Goal: Task Accomplishment & Management: Manage account settings

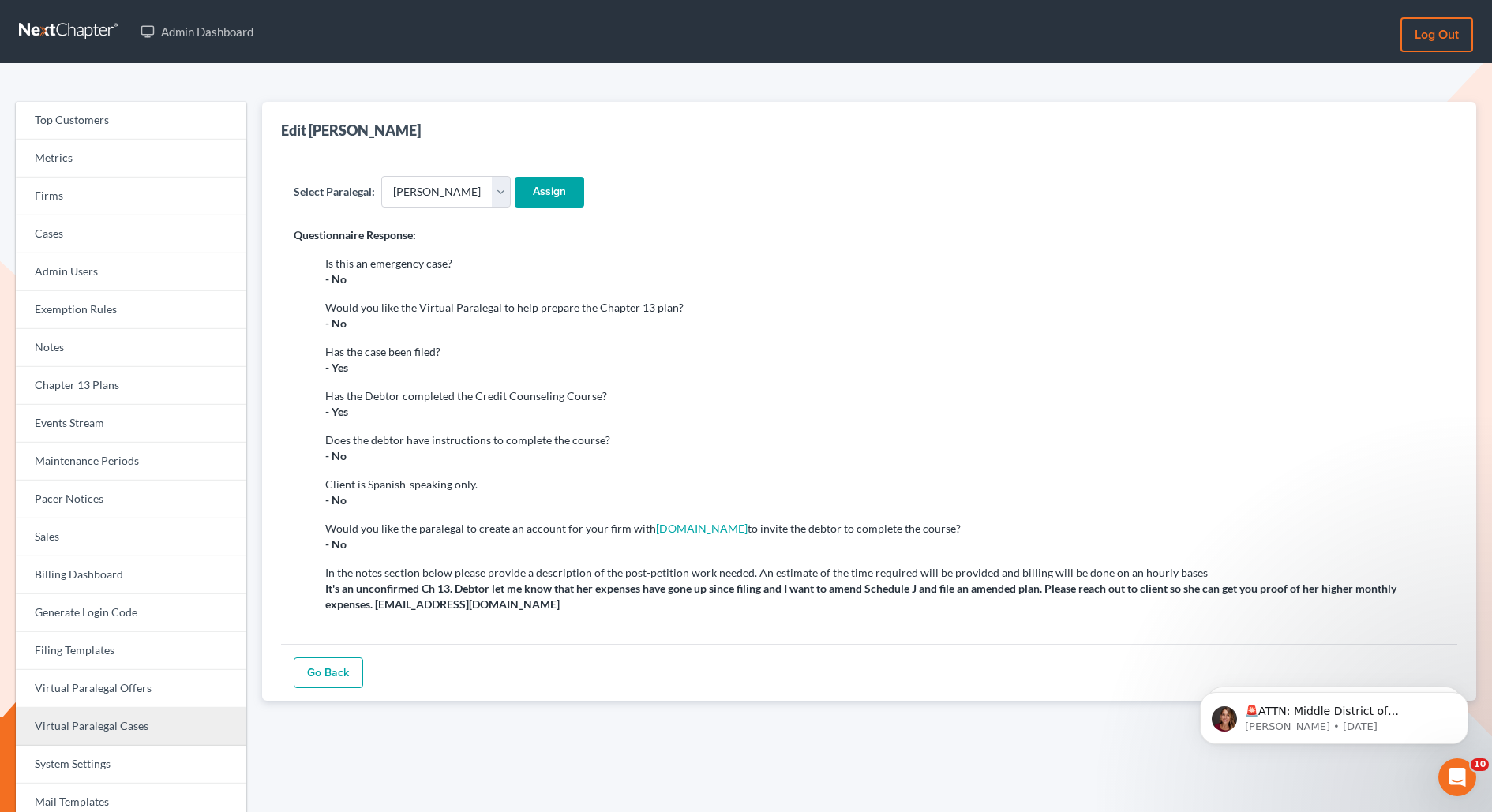
click at [118, 733] on link "Virtual Paralegal Cases" at bounding box center [131, 726] width 231 height 38
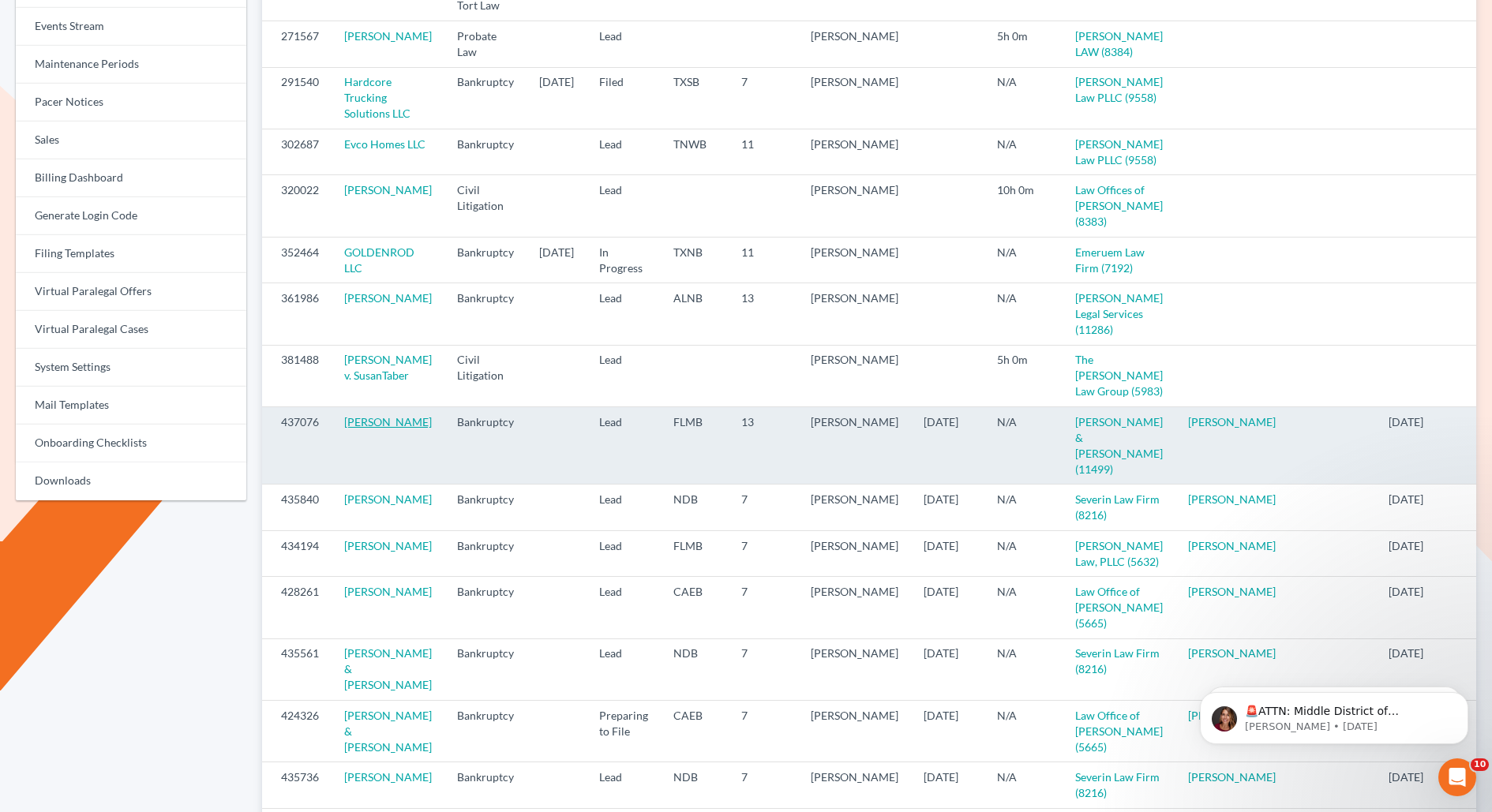
click at [371, 429] on link "Dawn Bryant" at bounding box center [388, 422] width 87 height 13
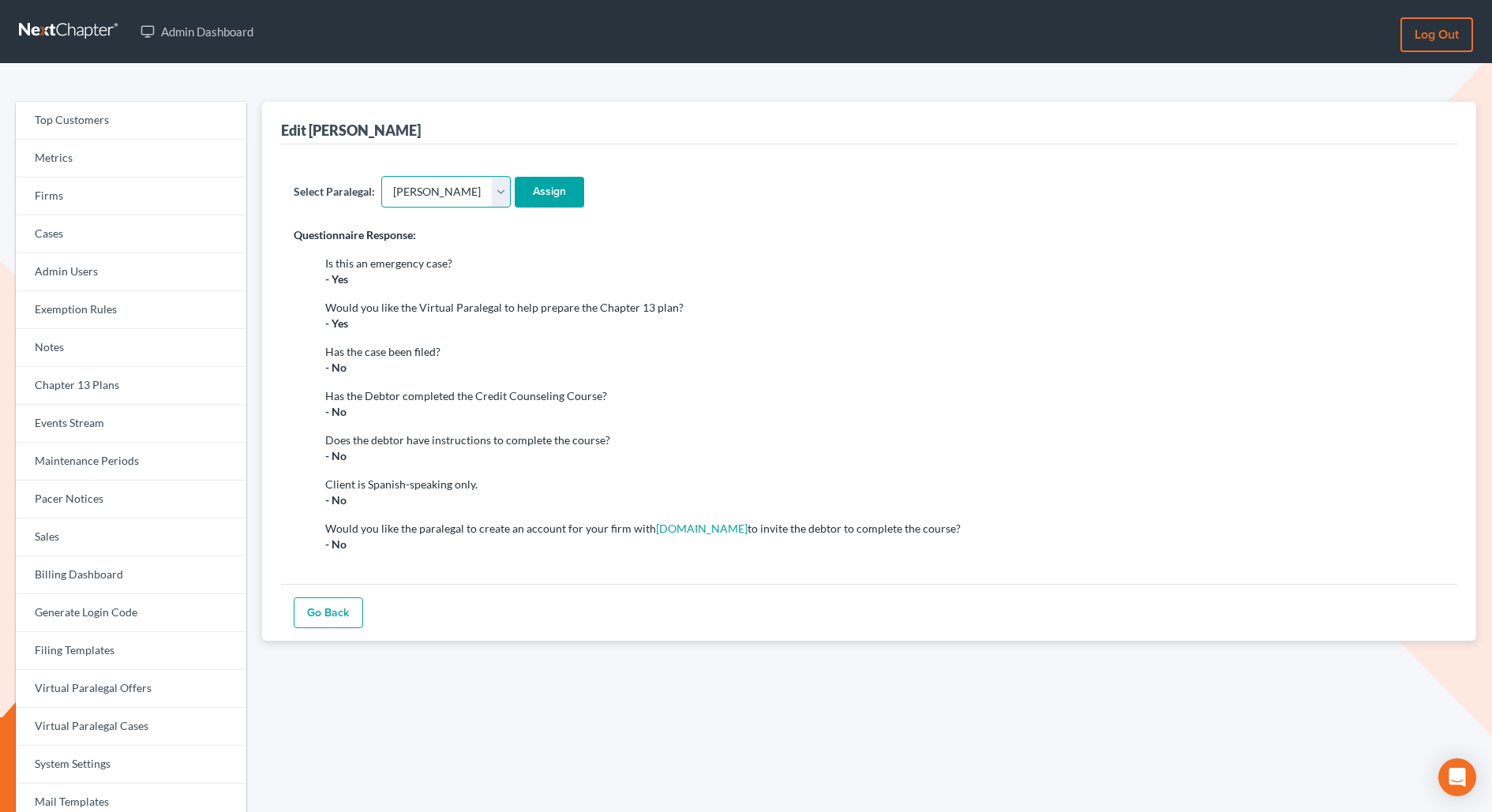
click at [422, 200] on select "- Select - [PERSON_NAME] [PERSON_NAME] [PERSON_NAME] [PERSON_NAME] [PERSON_NAME…" at bounding box center [446, 192] width 129 height 32
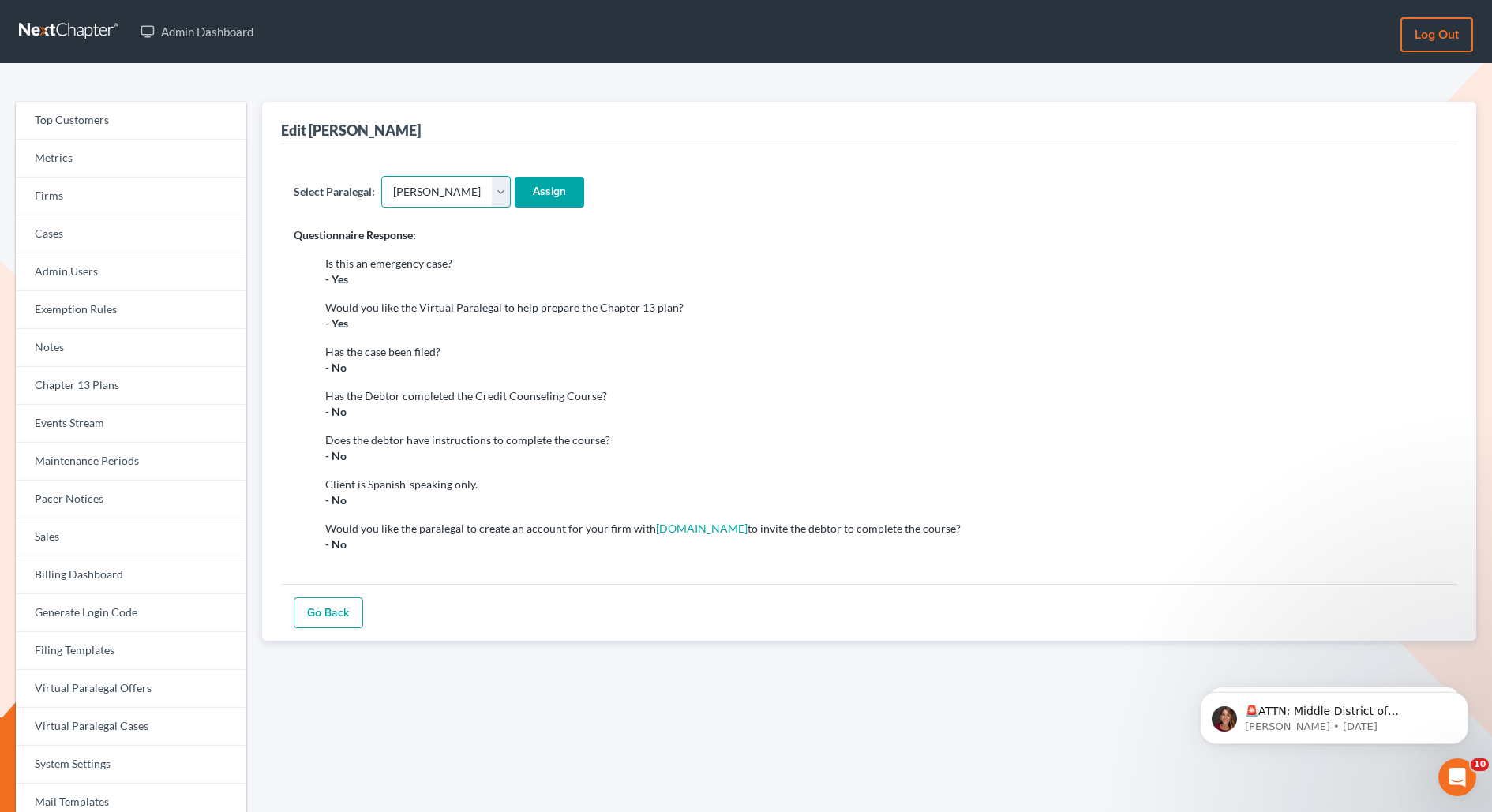
select select "6889"
click at [381, 176] on select "- Select - Aaron Preston Alexandra Perez Angela Hiney Aryennis Peralta Candace …" at bounding box center [446, 192] width 129 height 32
click at [573, 185] on input "Assign" at bounding box center [549, 193] width 70 height 32
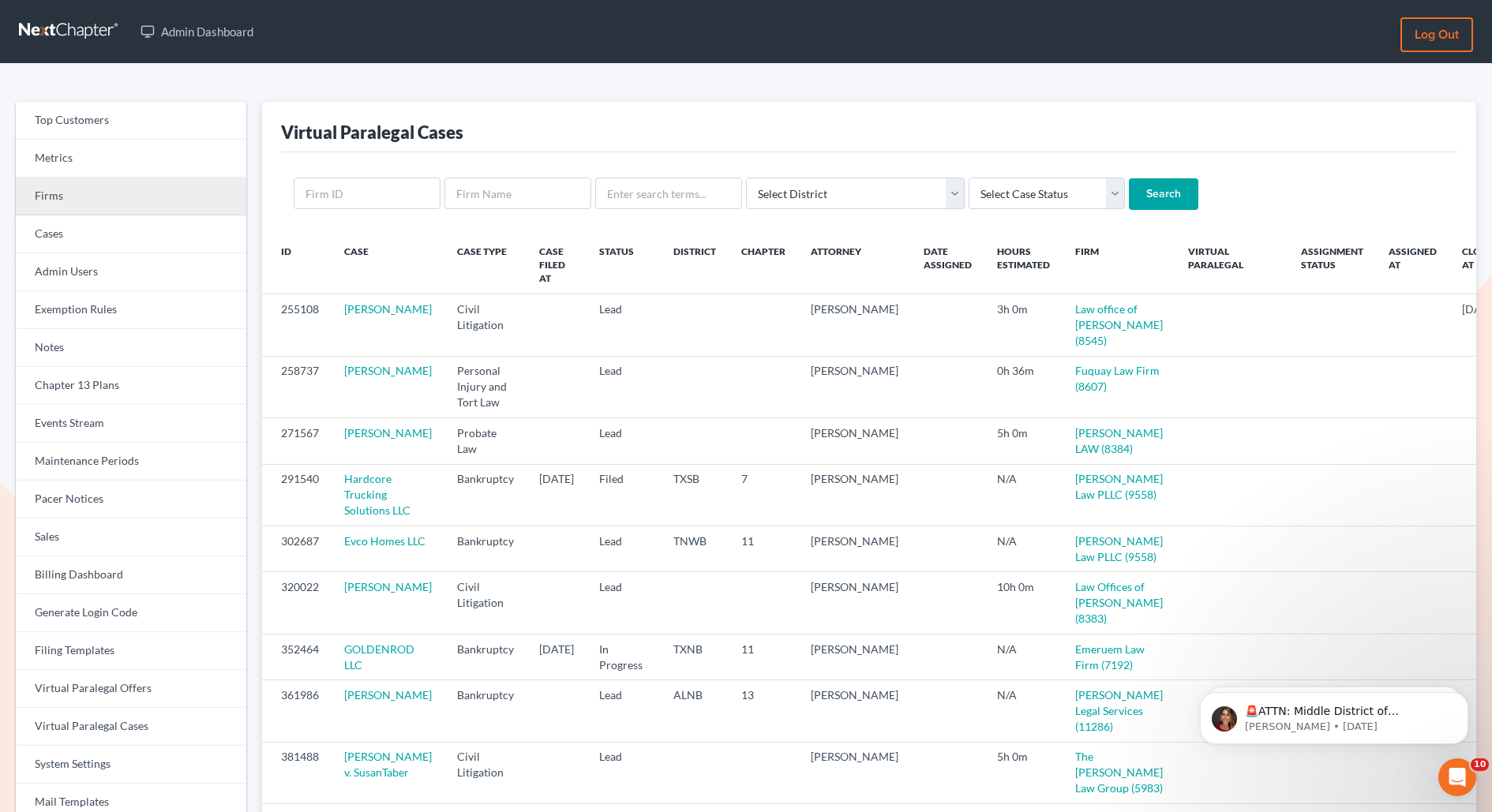
click at [79, 207] on link "Firms" at bounding box center [131, 196] width 231 height 38
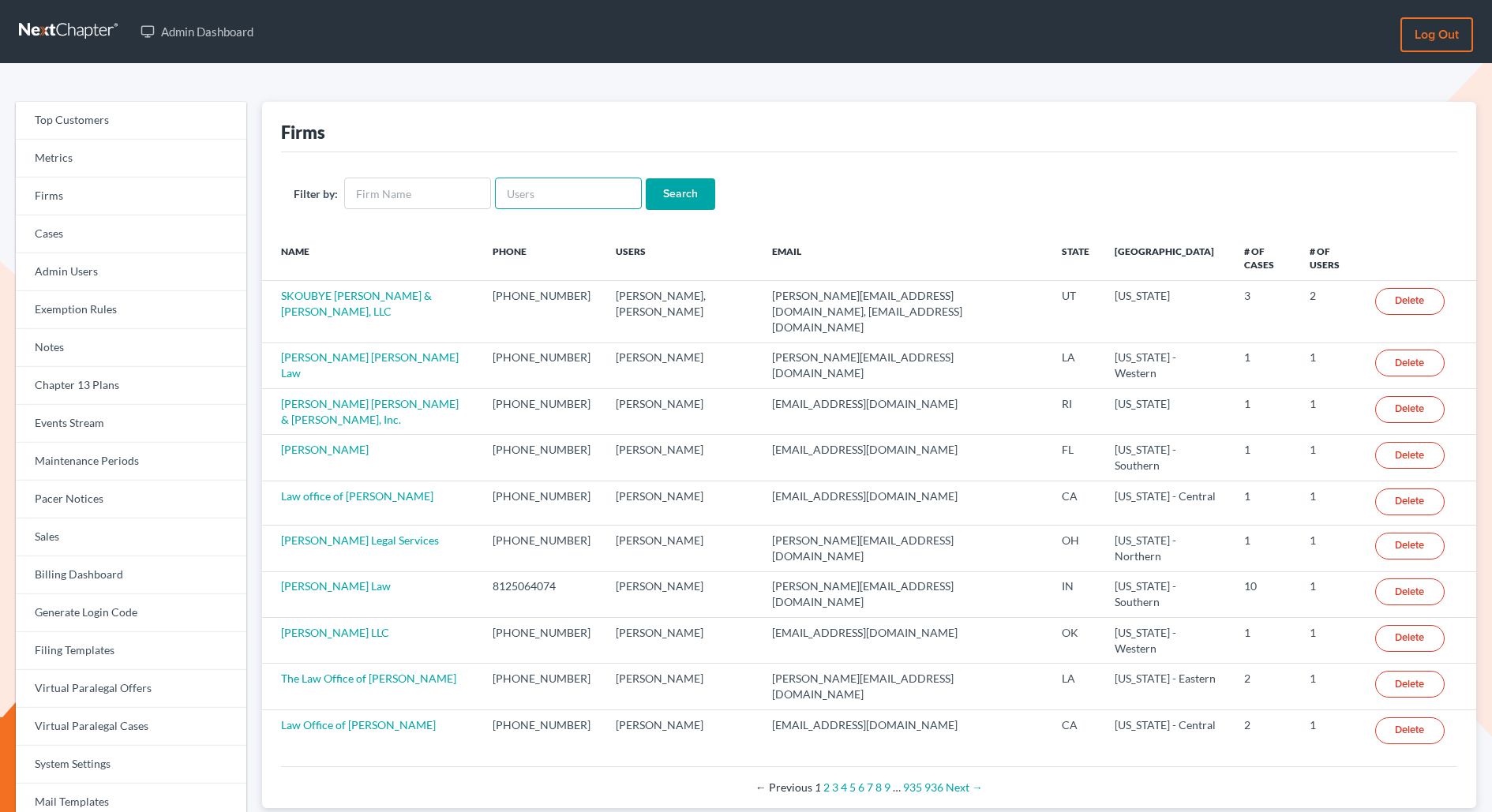
click at [571, 202] on input "text" at bounding box center [568, 194] width 147 height 32
paste input "Terrance"
type input "Terrance"
click at [646, 179] on input "Search" at bounding box center [681, 195] width 70 height 32
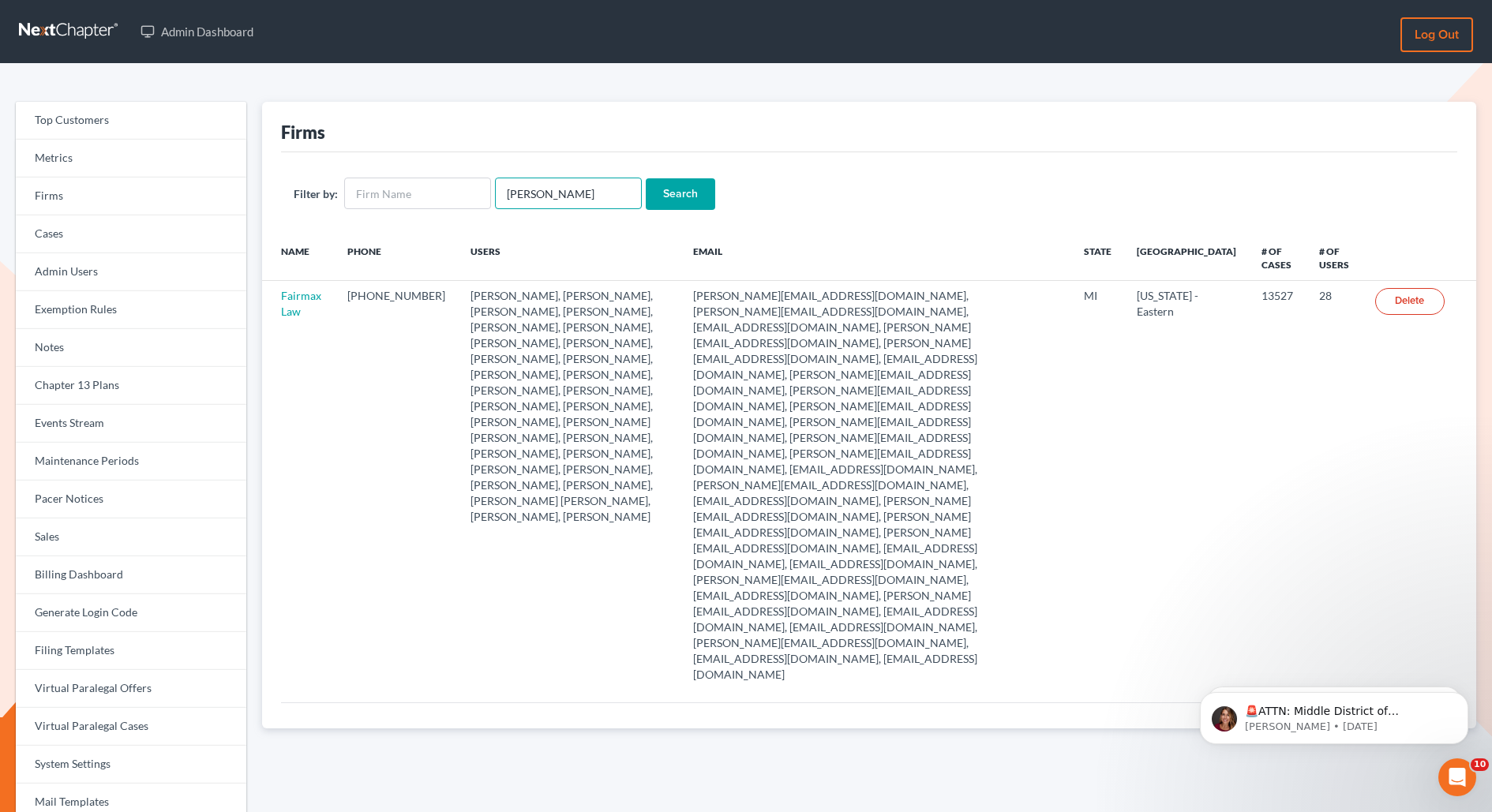
click at [540, 194] on input "Terrance" at bounding box center [568, 194] width 147 height 32
paste input "Fantauzzi"
type input "Fantauzzi"
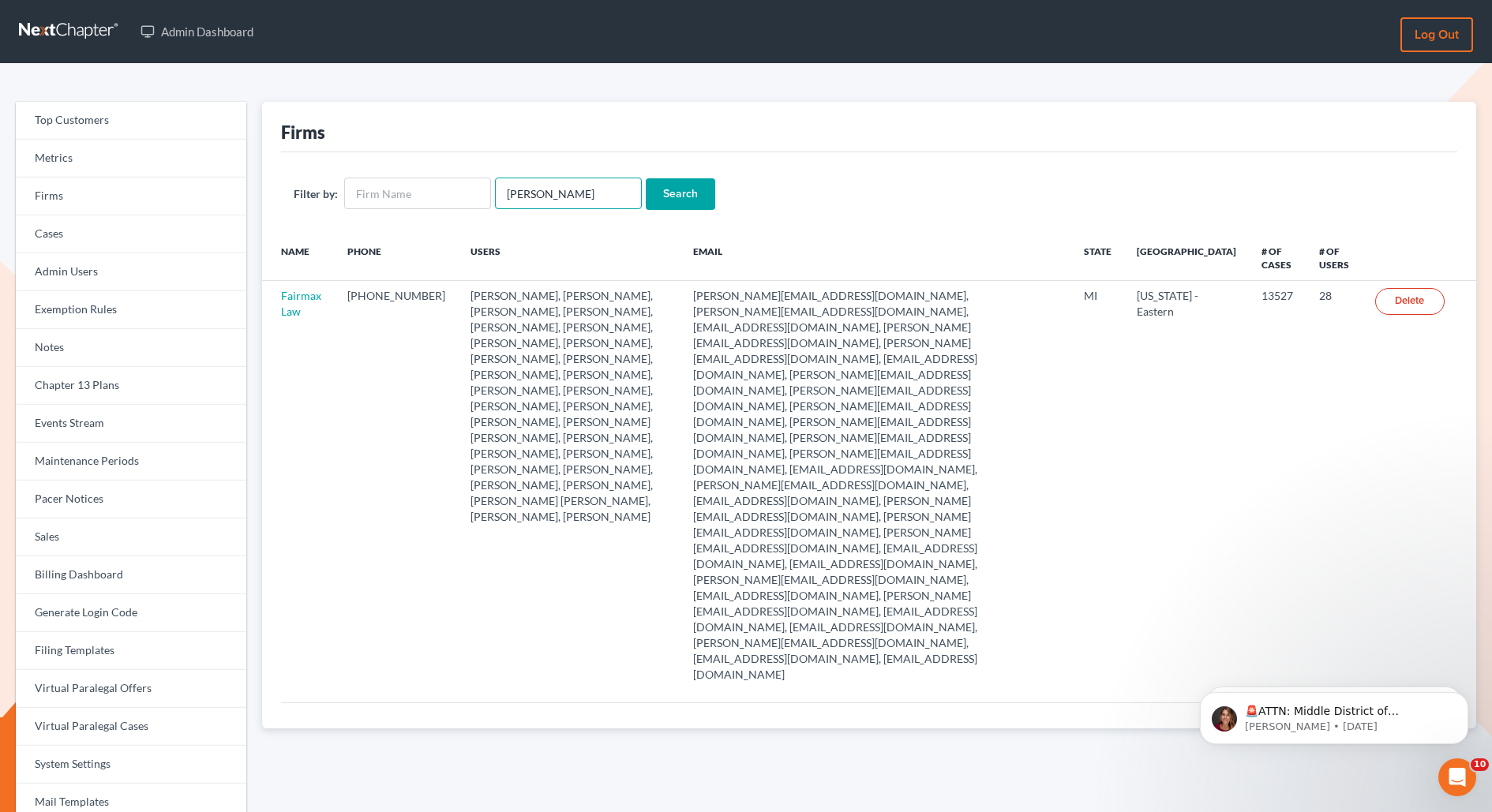
click at [646, 179] on input "Search" at bounding box center [681, 195] width 70 height 32
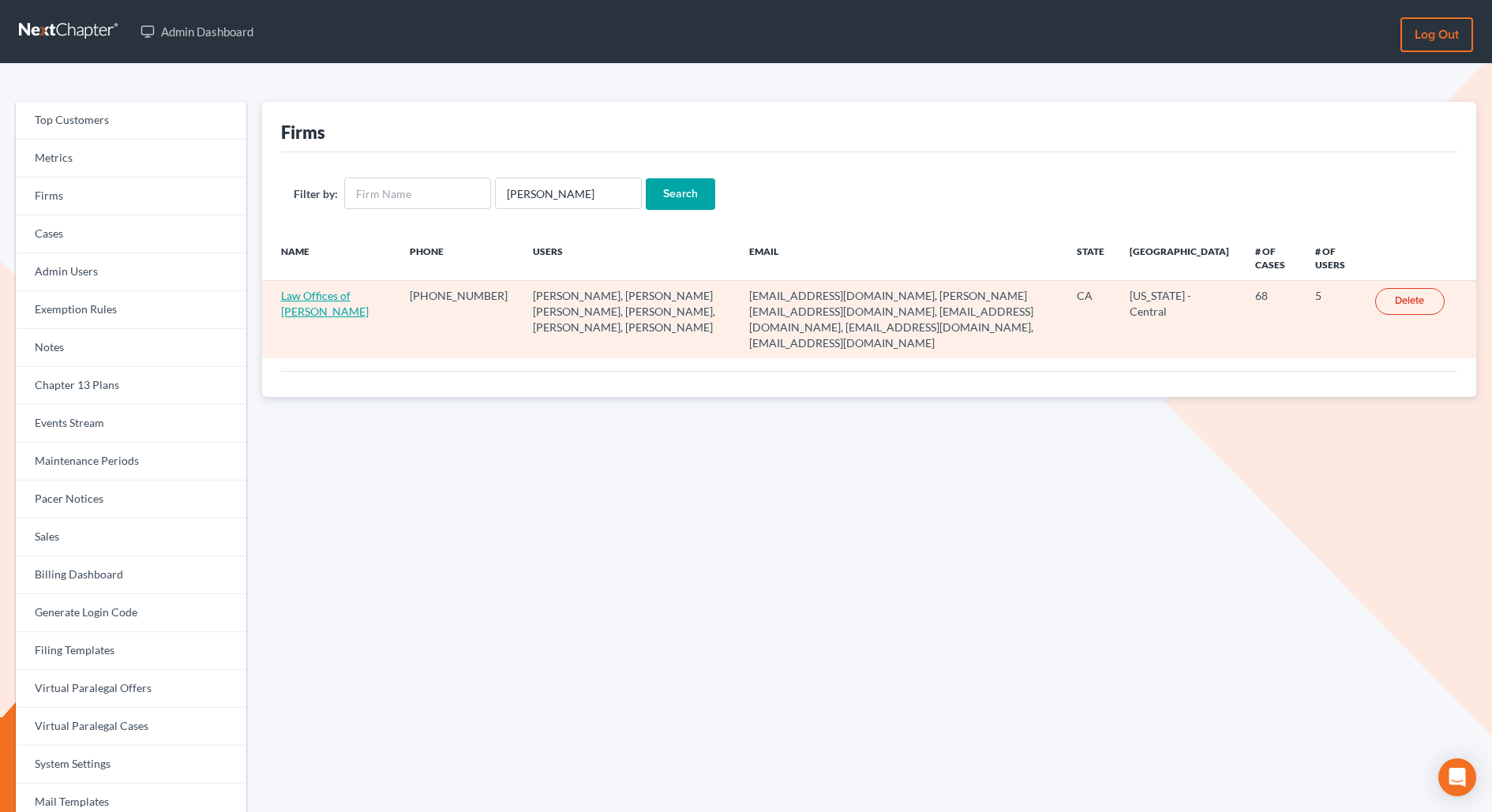
click at [290, 299] on link "Law Offices of [PERSON_NAME]" at bounding box center [325, 303] width 87 height 29
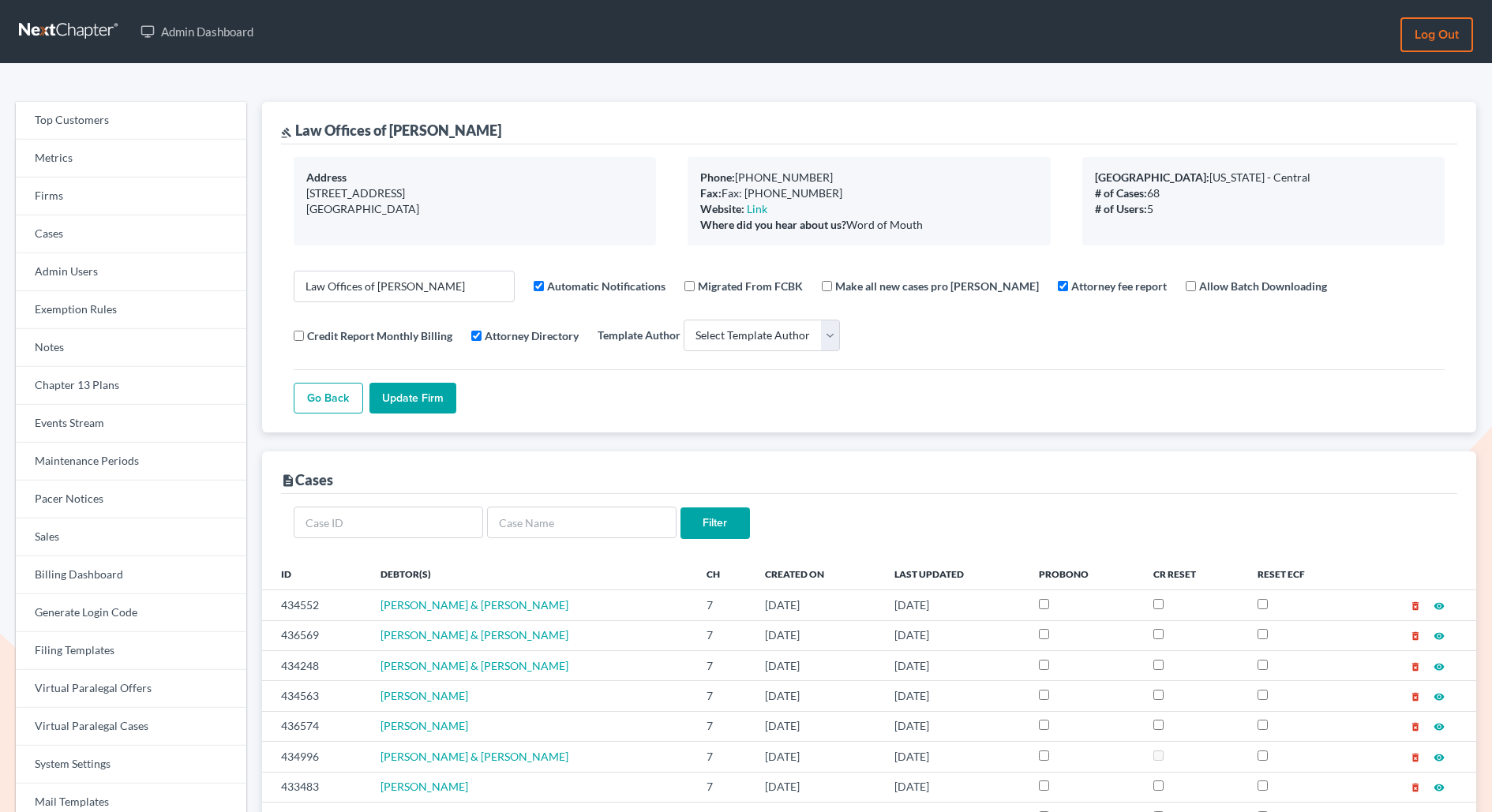
select select
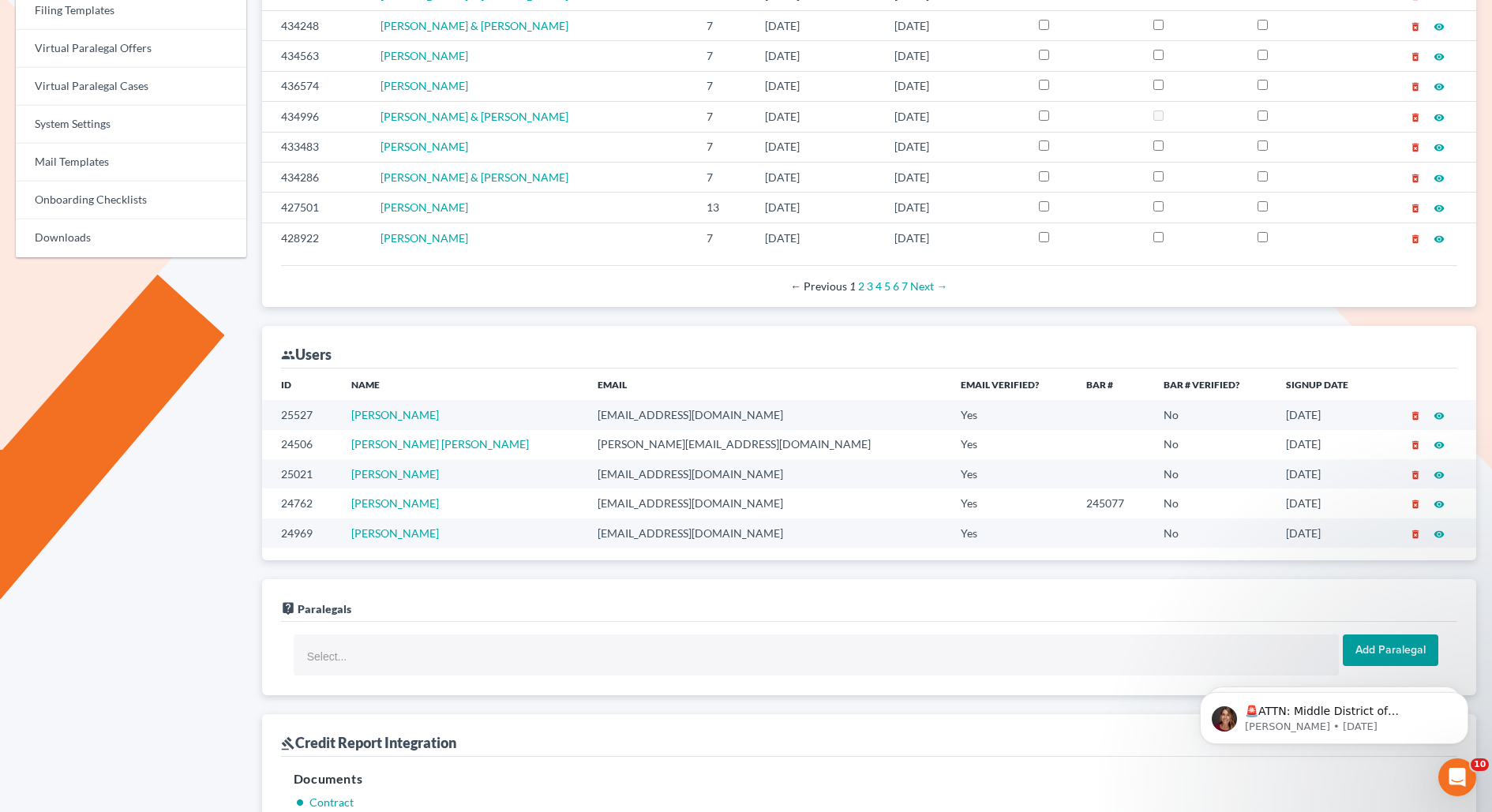
scroll to position [795, 0]
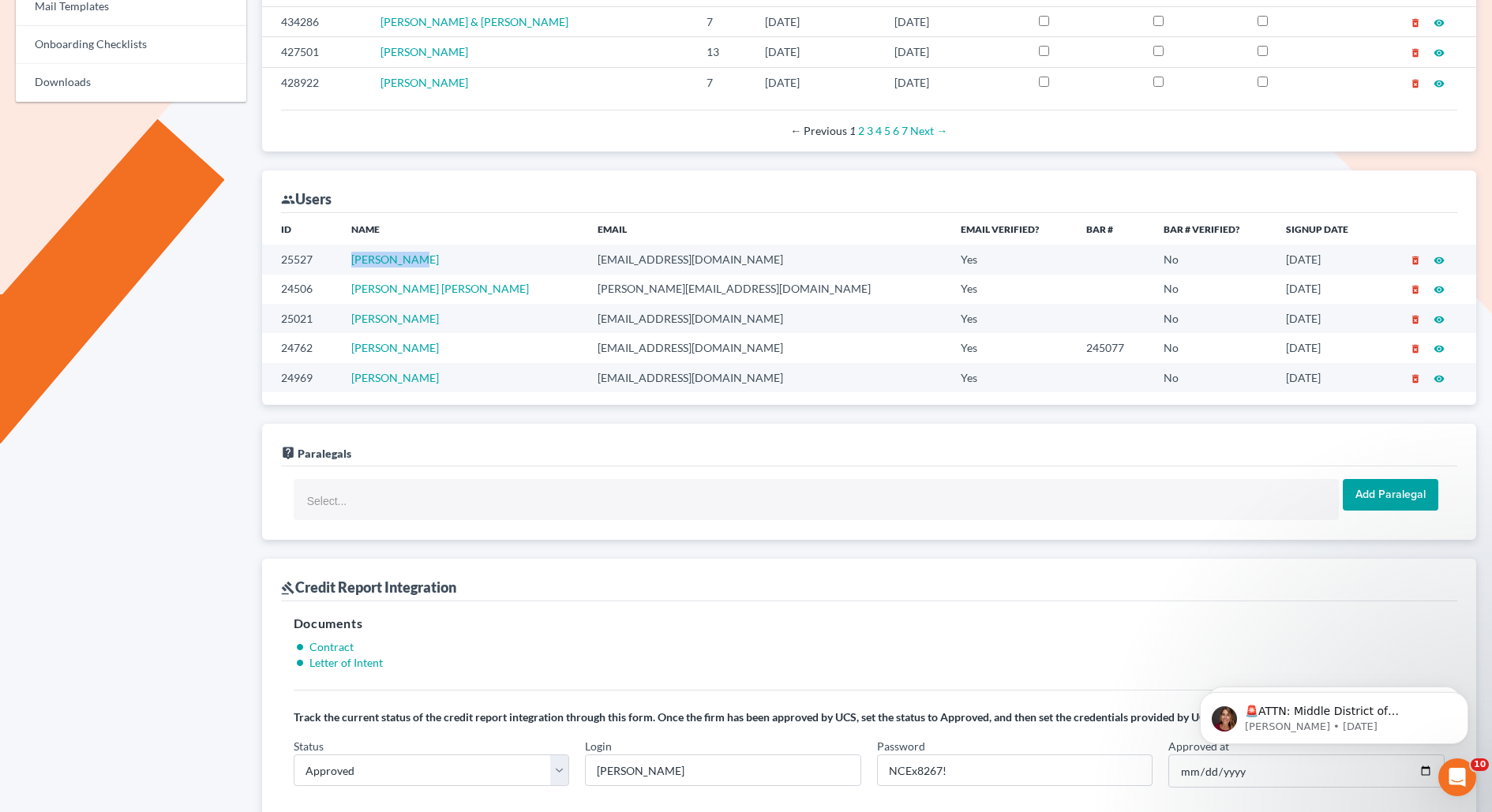
drag, startPoint x: 432, startPoint y: 257, endPoint x: 364, endPoint y: 257, distance: 68.0
click at [364, 257] on td "Jenn Garcia" at bounding box center [462, 259] width 247 height 29
click at [493, 252] on td "Jenn Garcia" at bounding box center [462, 259] width 247 height 29
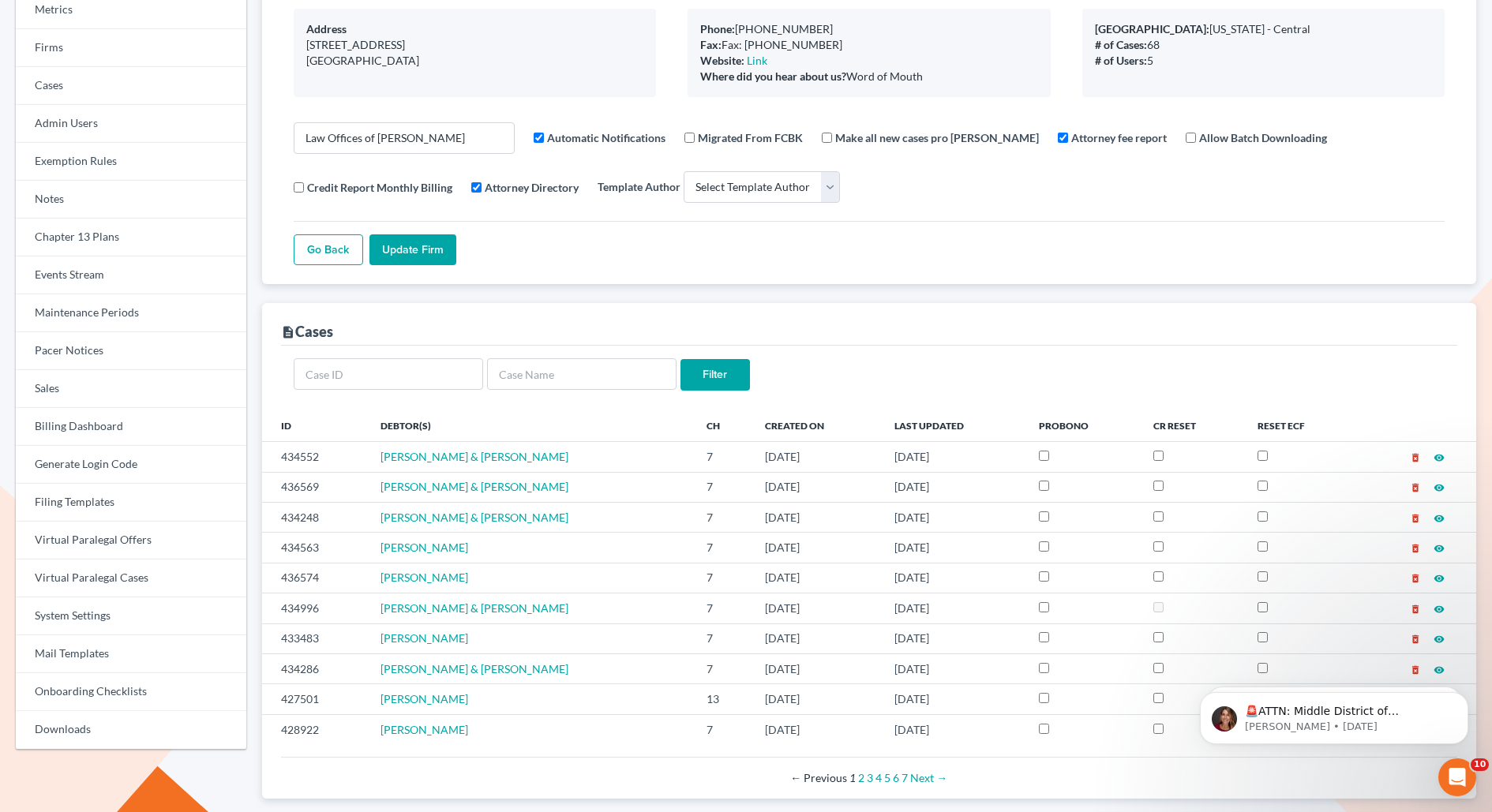
scroll to position [0, 0]
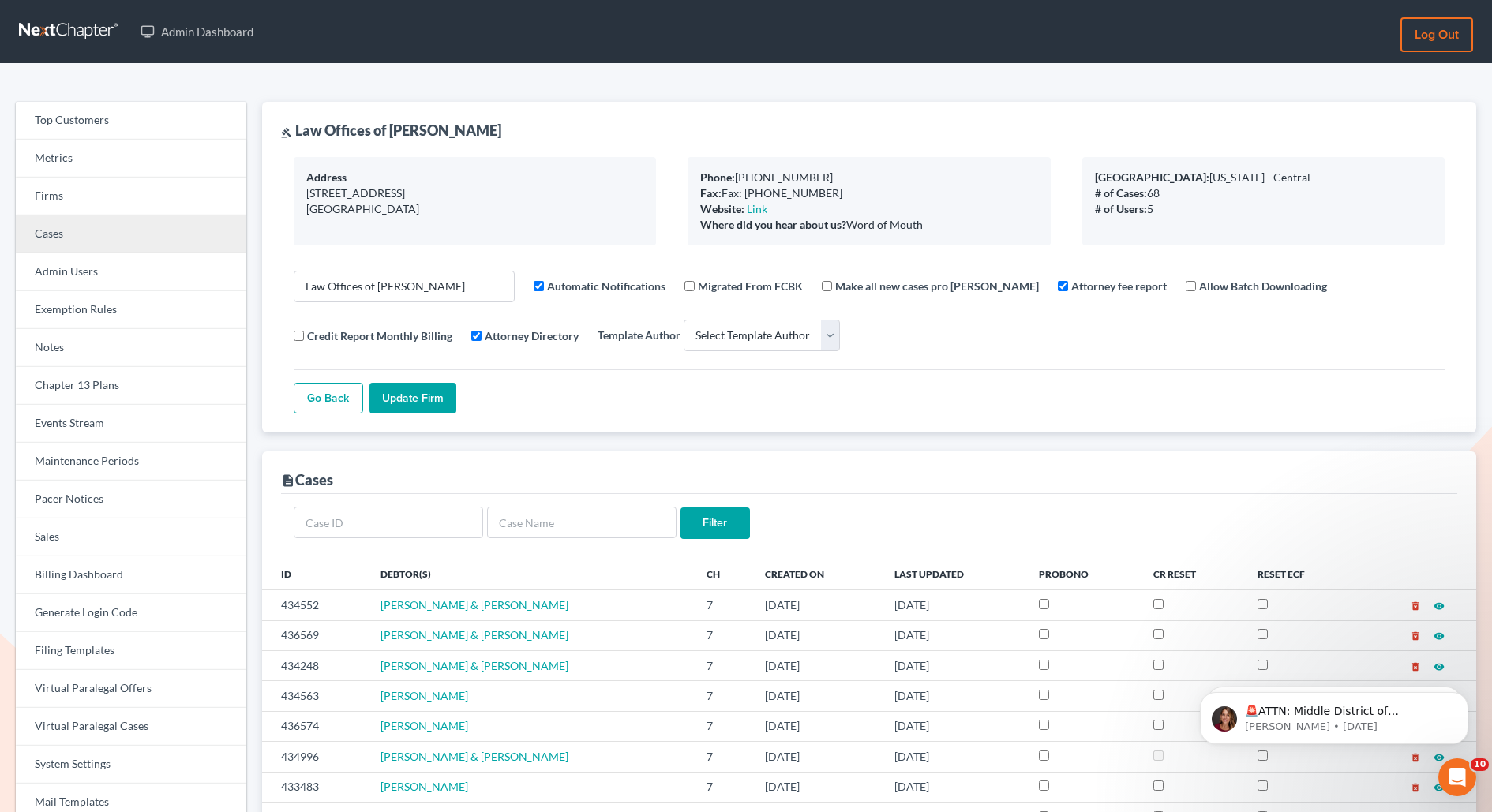
click at [69, 234] on link "Cases" at bounding box center [131, 234] width 231 height 38
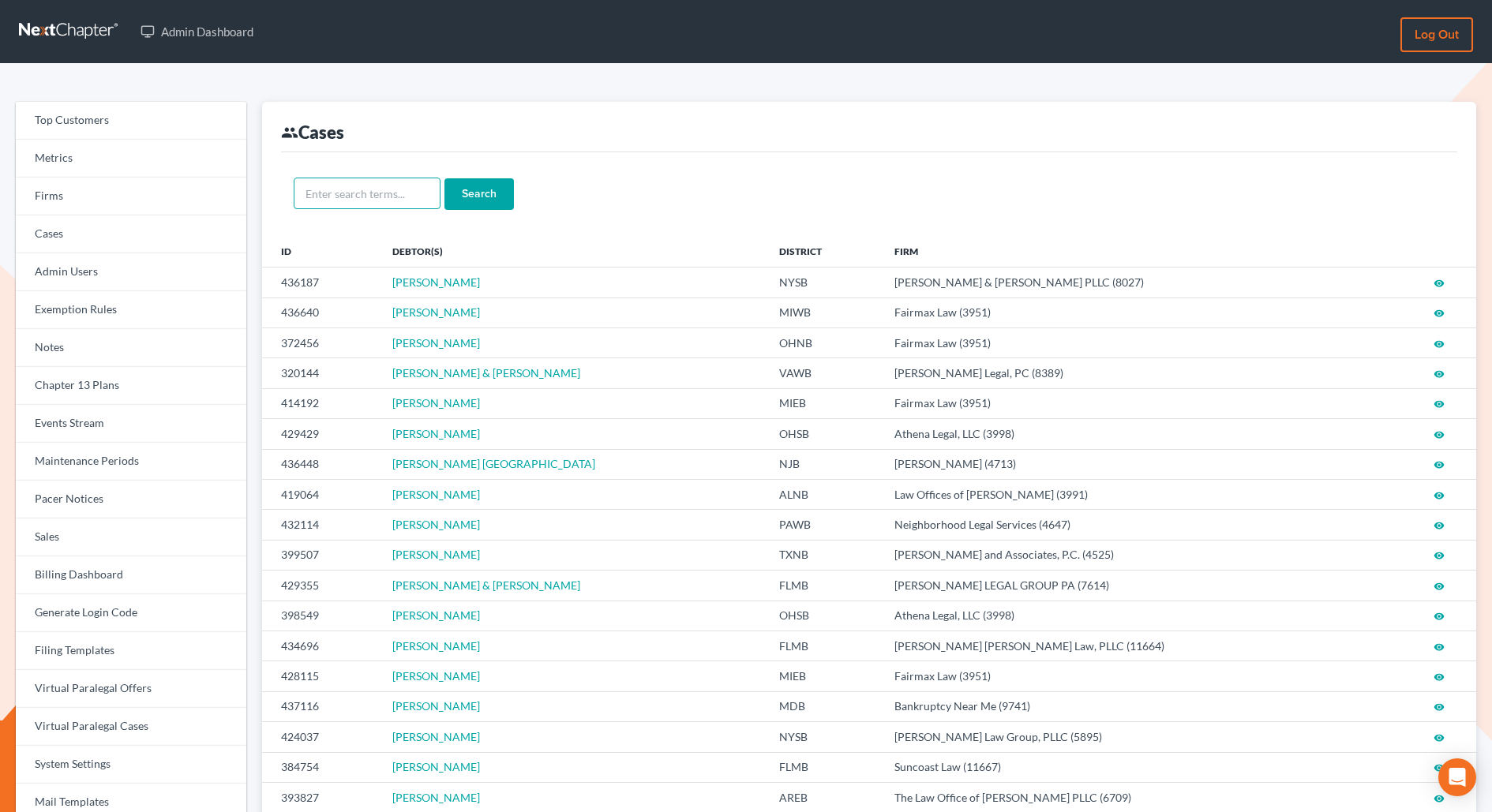
click at [388, 195] on input "text" at bounding box center [367, 194] width 147 height 32
paste input "[PERSON_NAME]"
type input "[PERSON_NAME]"
click at [445, 179] on input "Search" at bounding box center [479, 195] width 70 height 32
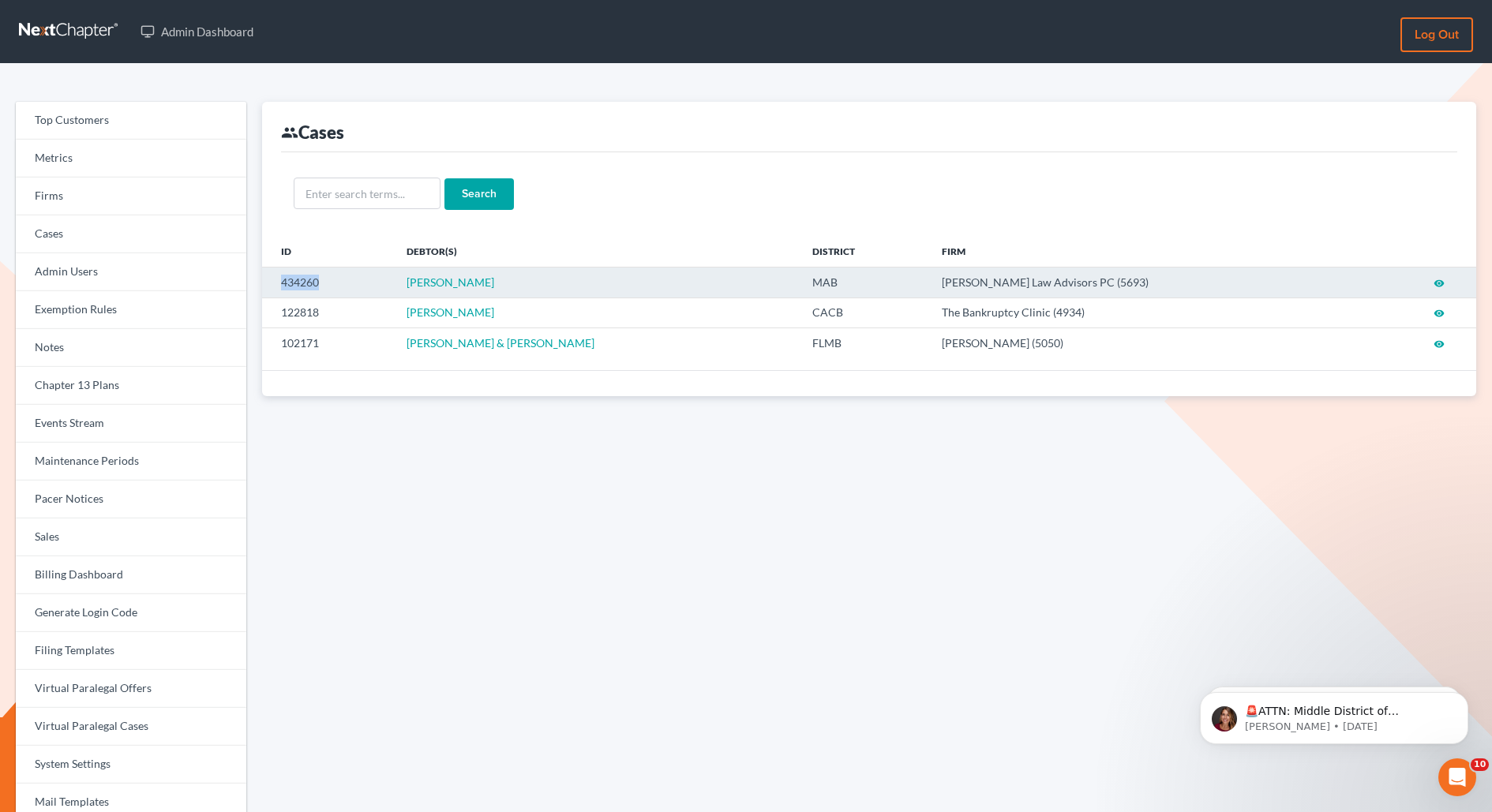
drag, startPoint x: 333, startPoint y: 275, endPoint x: 268, endPoint y: 273, distance: 65.0
click at [268, 273] on td "434260" at bounding box center [328, 283] width 133 height 30
copy td "434260"
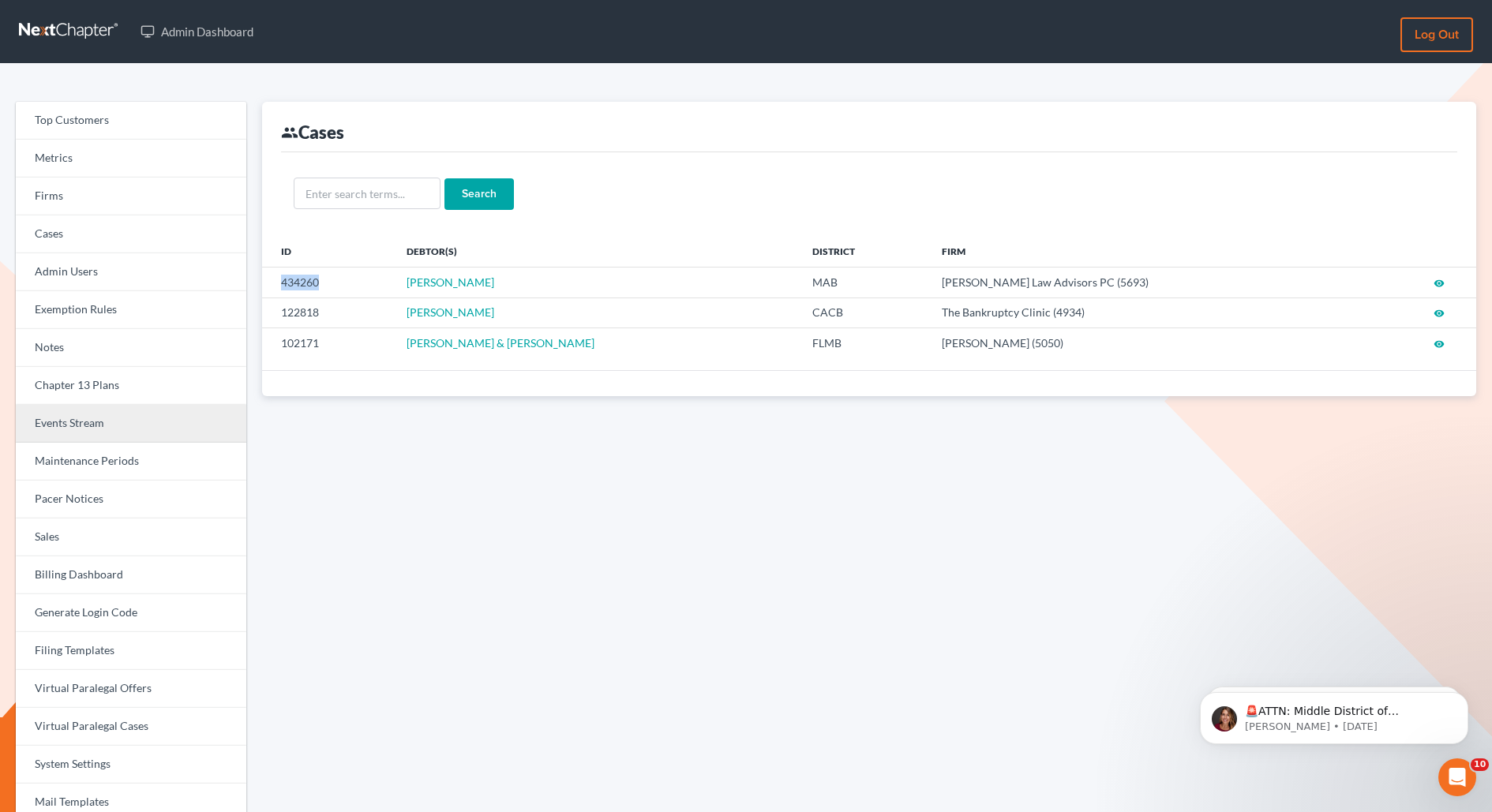
click at [69, 429] on link "Events Stream" at bounding box center [131, 424] width 231 height 38
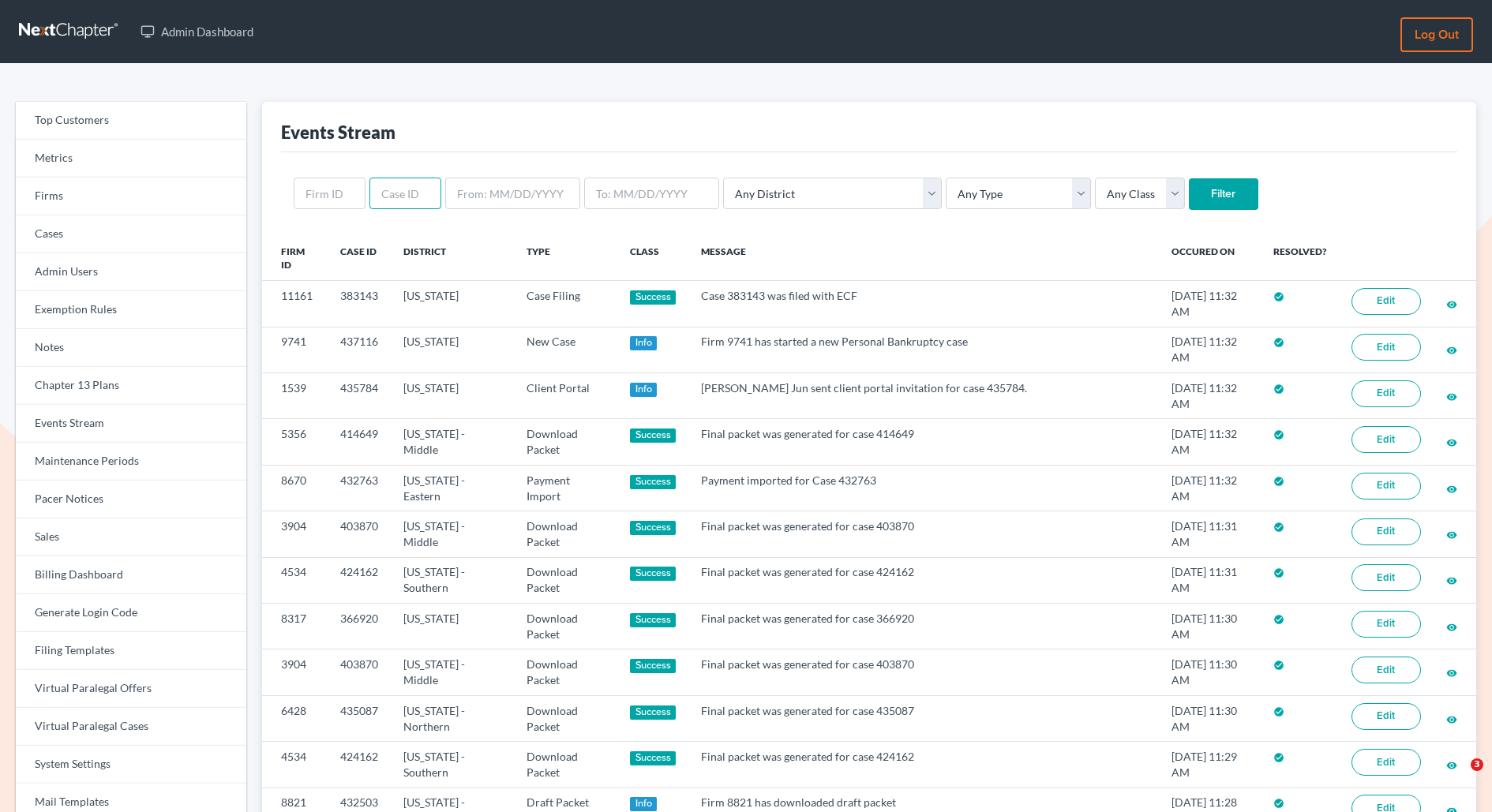
click at [399, 195] on input "text" at bounding box center [405, 194] width 72 height 32
paste input "434260"
type input "434260"
click at [1189, 179] on input "Filter" at bounding box center [1223, 195] width 70 height 32
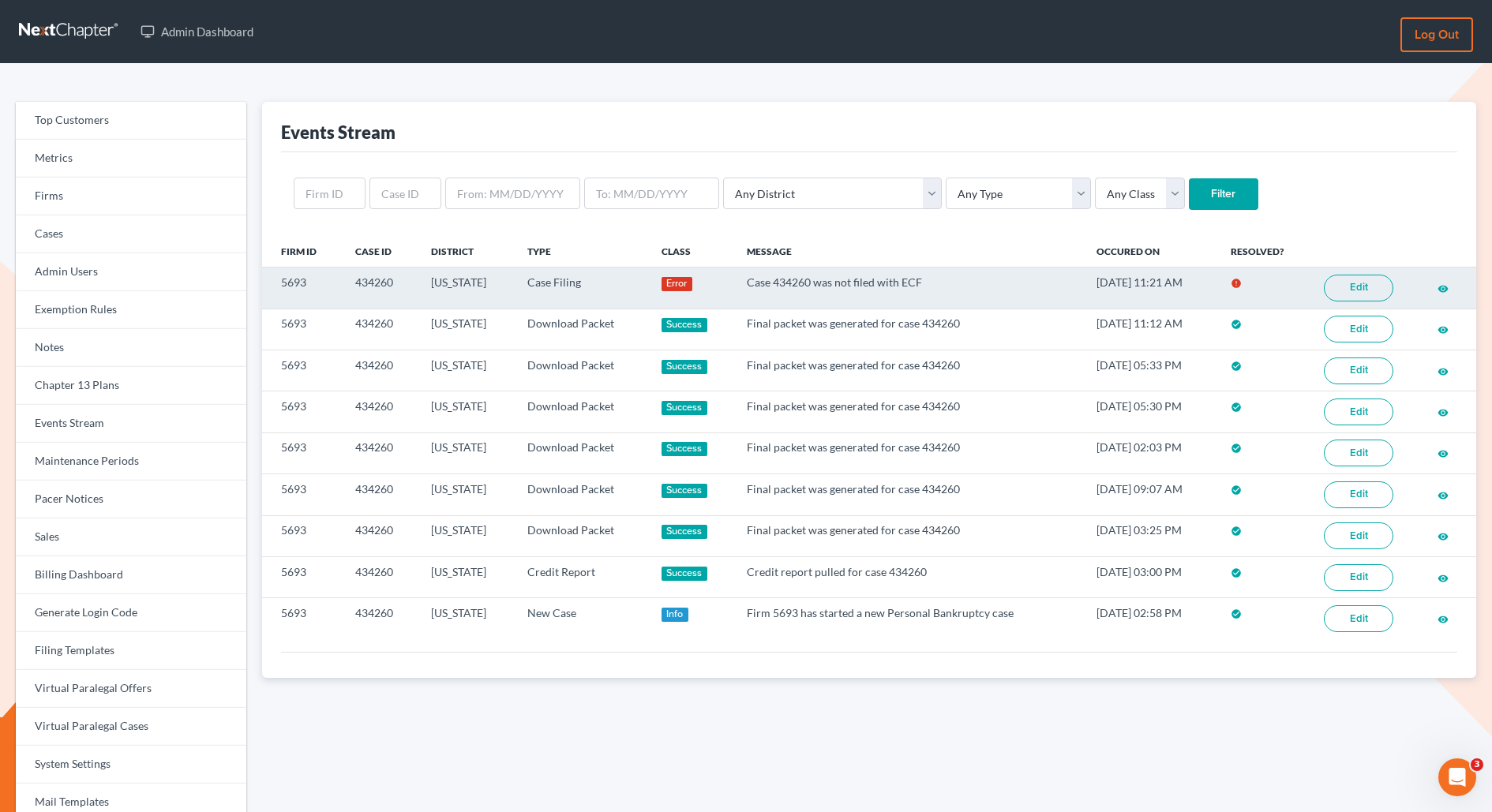
click at [1385, 284] on link "Edit" at bounding box center [1359, 288] width 70 height 27
